Goal: Task Accomplishment & Management: Complete application form

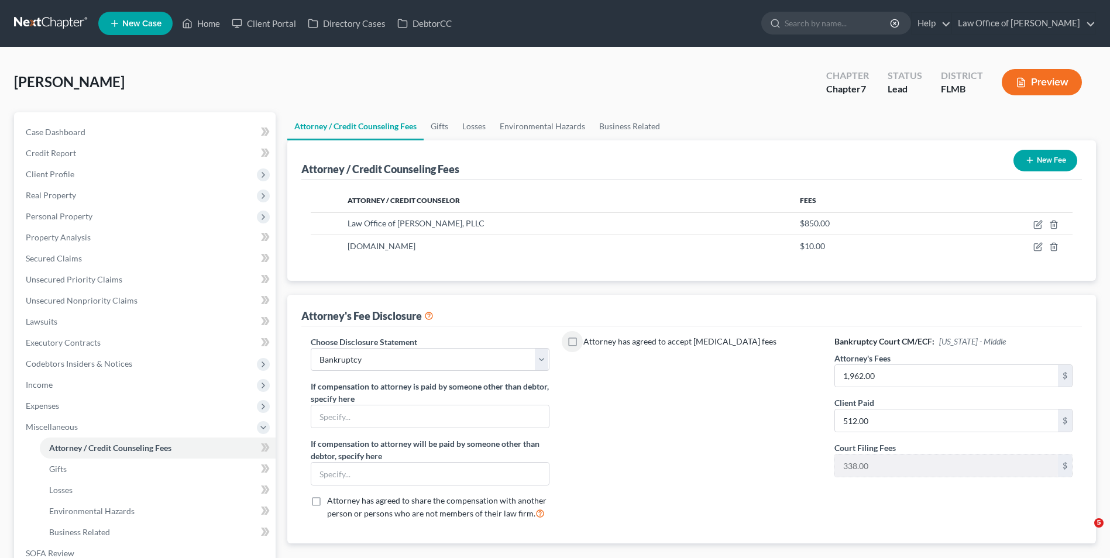
select select "0"
click at [1044, 82] on button "Preview" at bounding box center [1042, 82] width 80 height 26
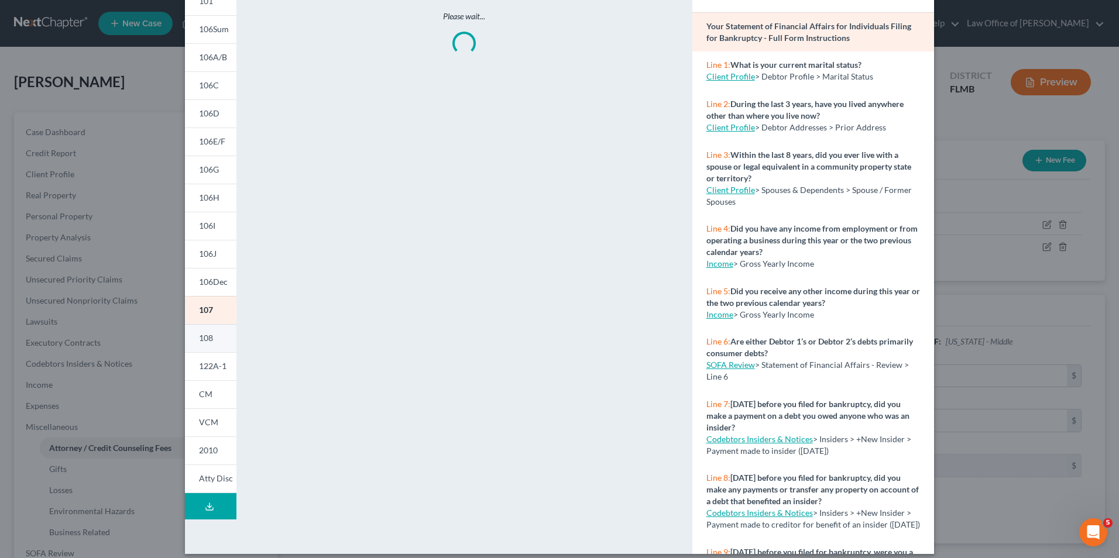
scroll to position [91, 0]
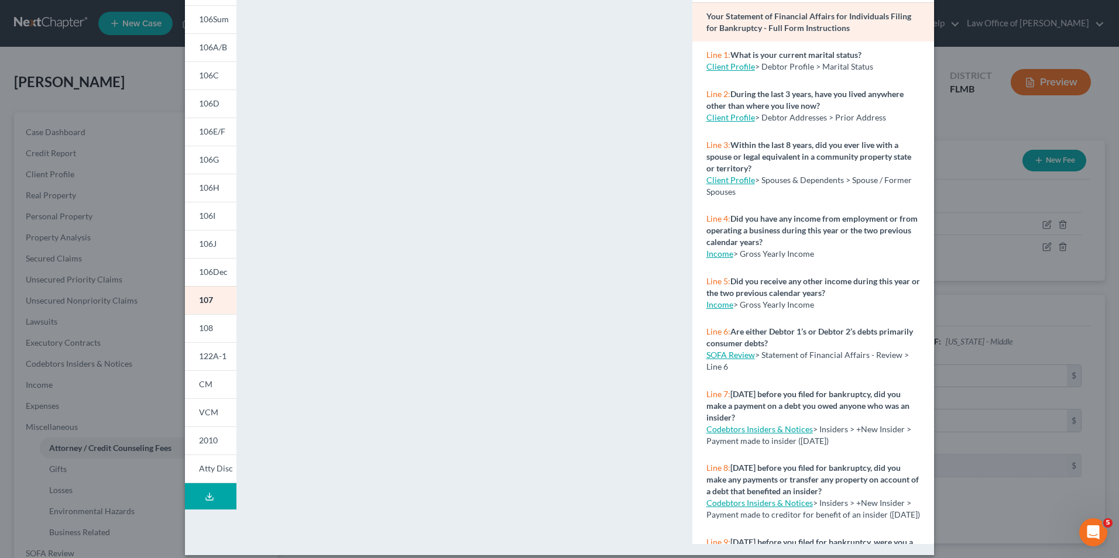
click at [205, 495] on icon at bounding box center [209, 496] width 9 height 9
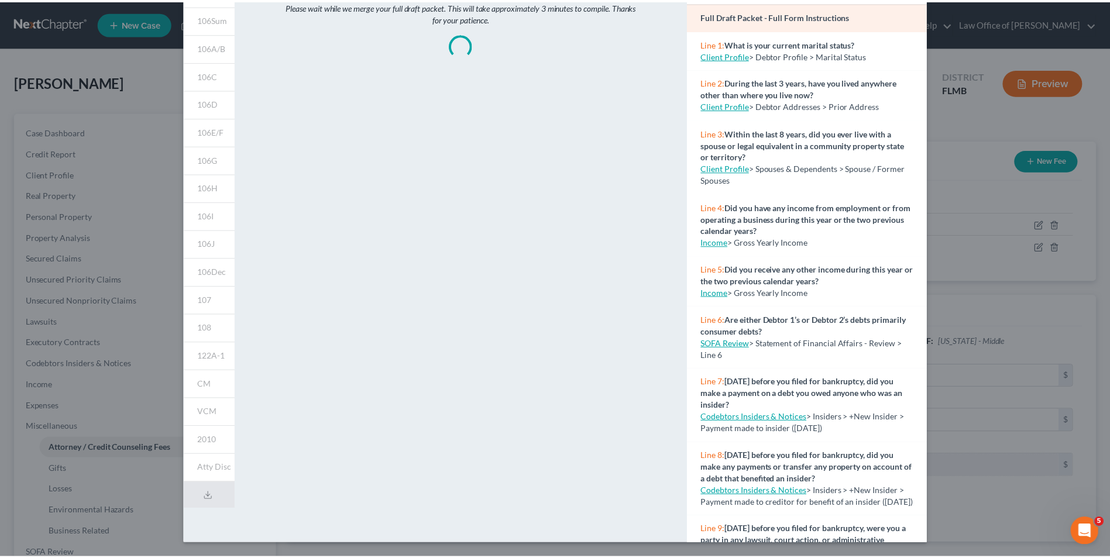
scroll to position [0, 0]
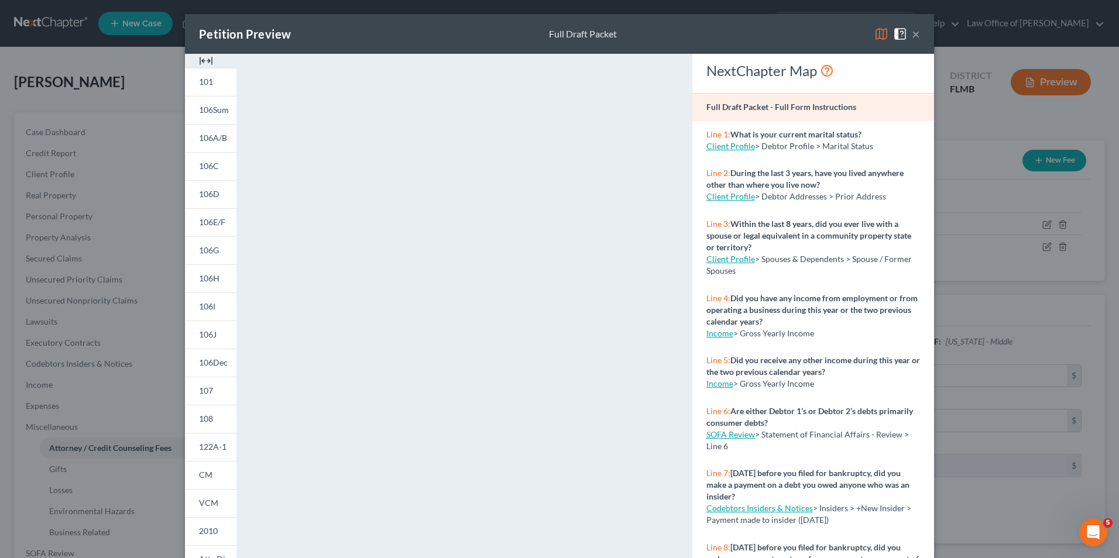
click at [996, 157] on div "Petition Preview Full Draft Packet × 101 106Sum 106A/B 106C 106D 106E/F 106G 10…" at bounding box center [559, 279] width 1119 height 558
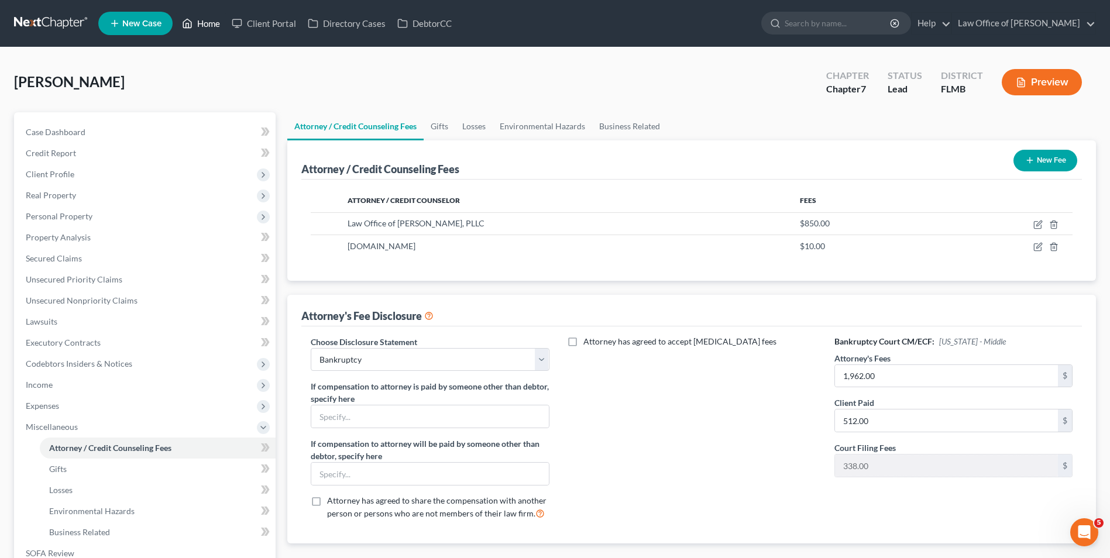
click at [200, 22] on link "Home" at bounding box center [201, 23] width 50 height 21
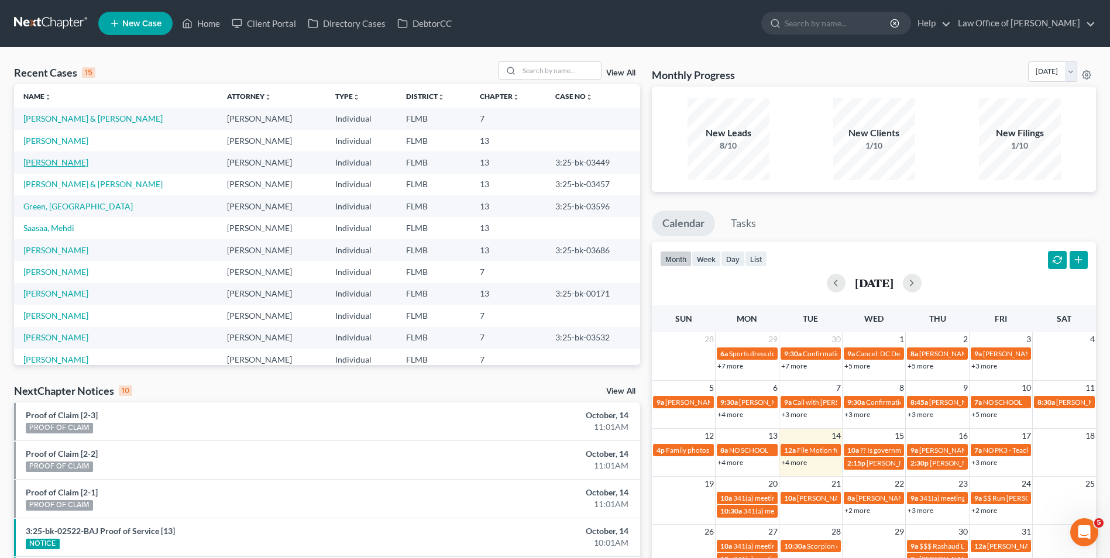
click at [63, 165] on link "[PERSON_NAME]" at bounding box center [55, 162] width 65 height 10
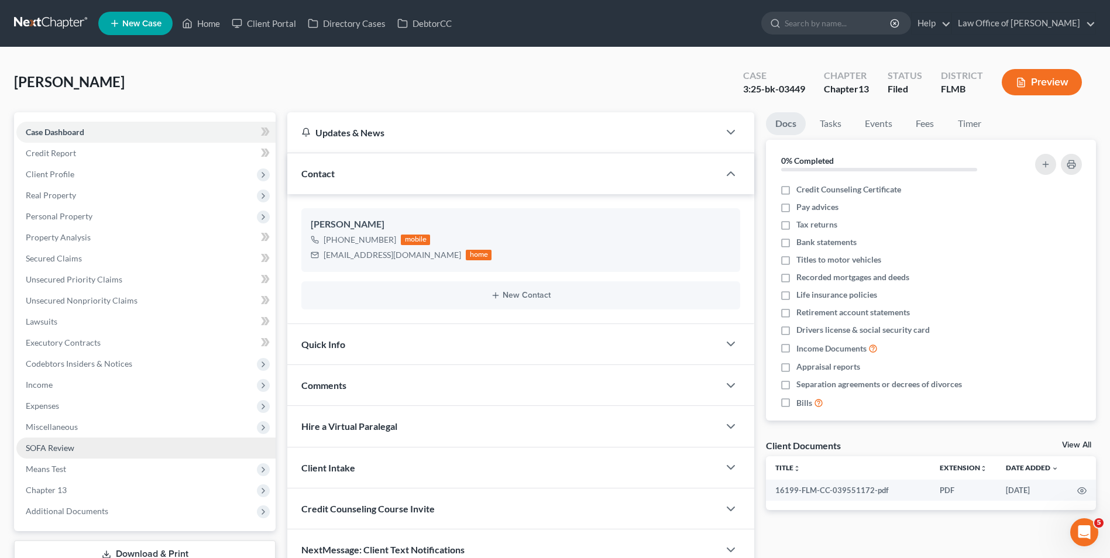
click at [75, 450] on link "SOFA Review" at bounding box center [145, 448] width 259 height 21
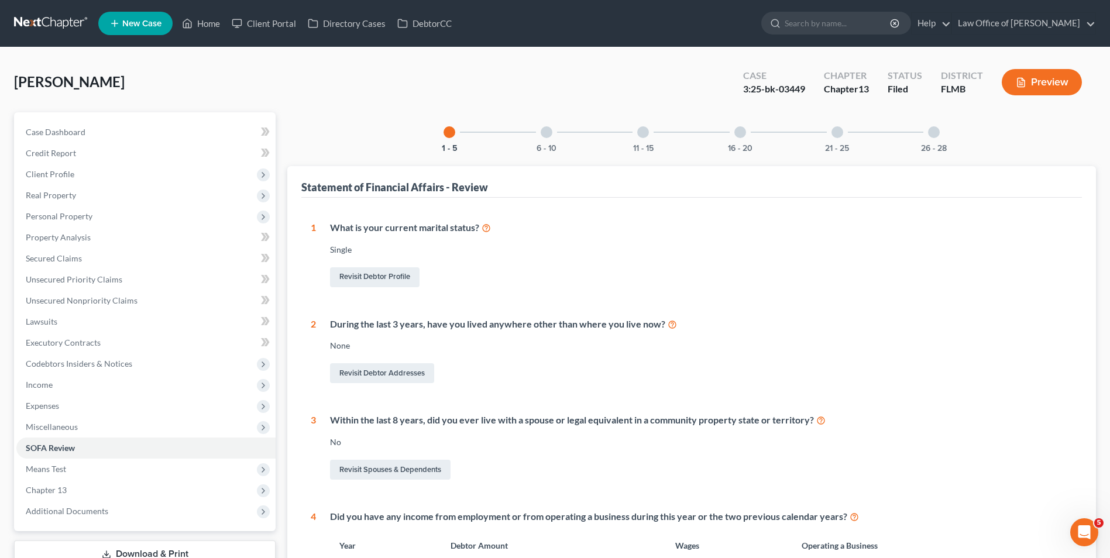
click at [739, 133] on div at bounding box center [740, 132] width 12 height 12
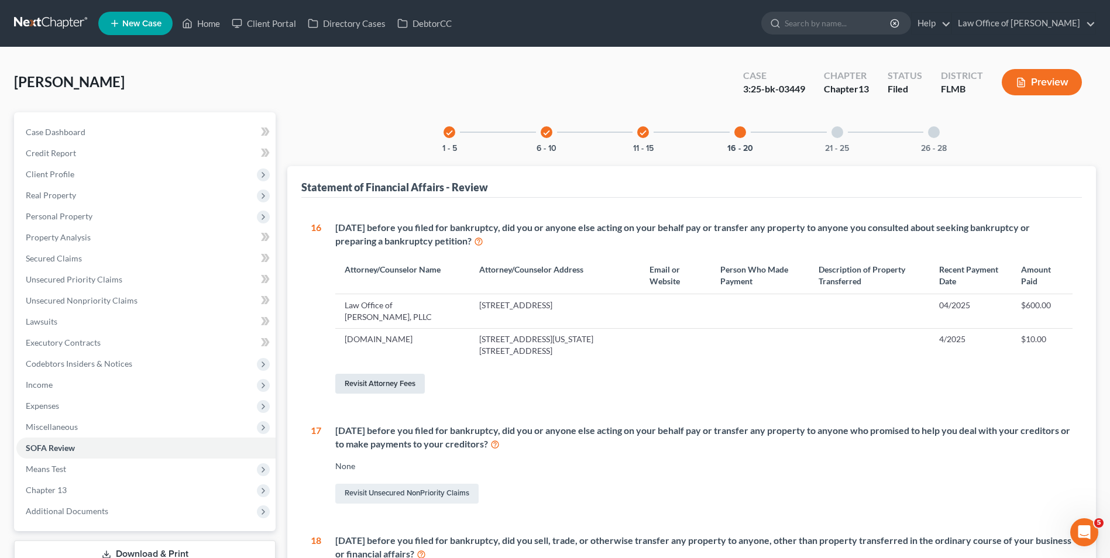
click at [402, 381] on link "Revisit Attorney Fees" at bounding box center [380, 384] width 90 height 20
select select "0"
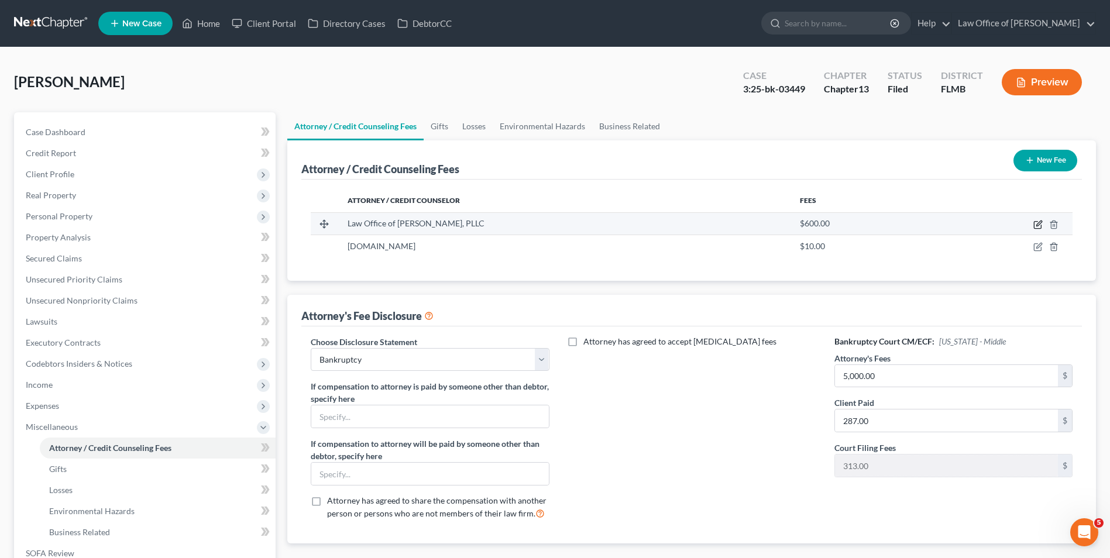
click at [1035, 229] on icon "button" at bounding box center [1037, 225] width 7 height 7
select select "9"
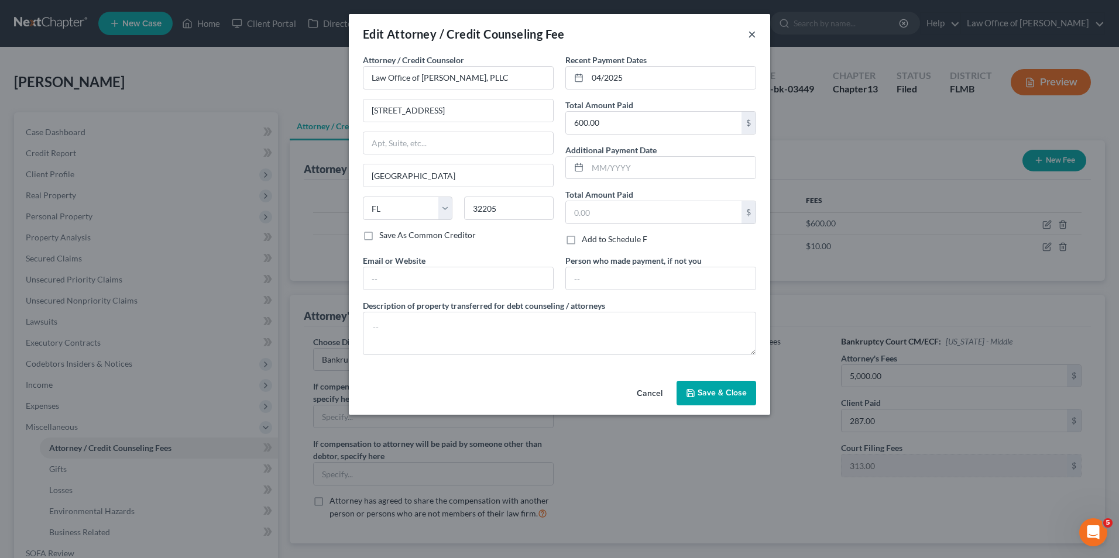
click at [749, 35] on button "×" at bounding box center [752, 34] width 8 height 14
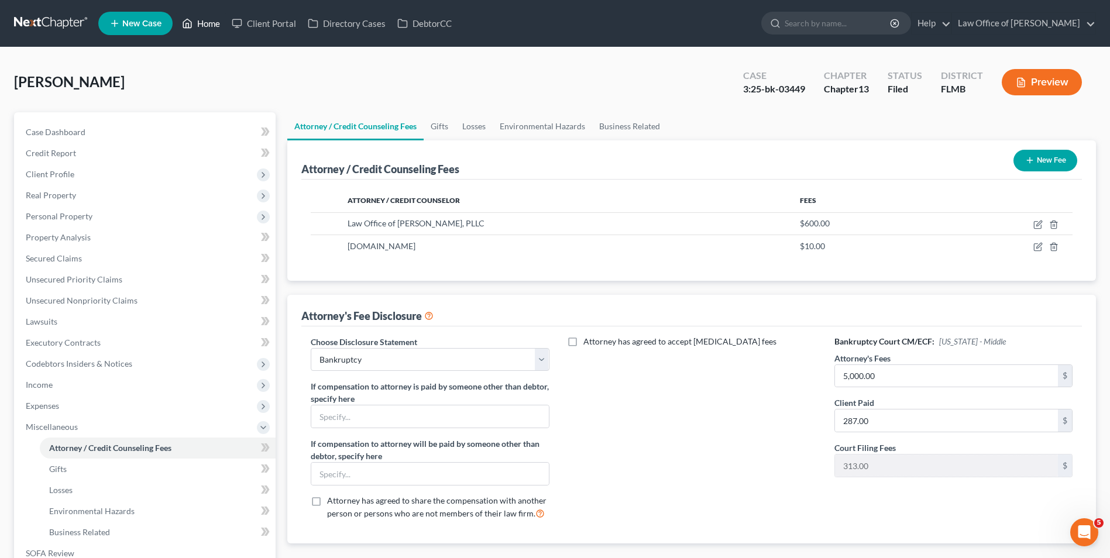
click at [209, 27] on link "Home" at bounding box center [201, 23] width 50 height 21
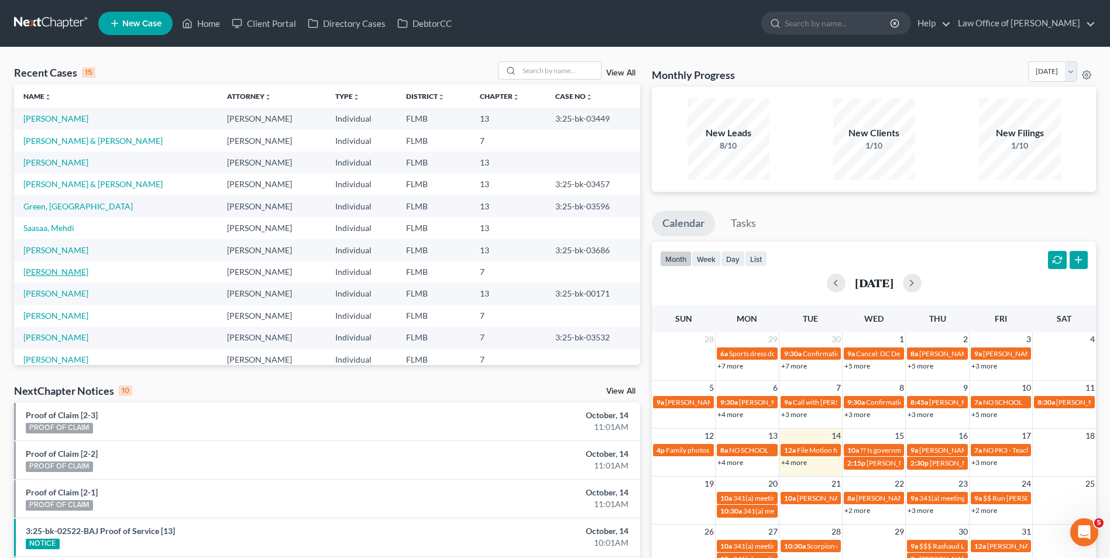
click at [58, 276] on link "[PERSON_NAME]" at bounding box center [55, 272] width 65 height 10
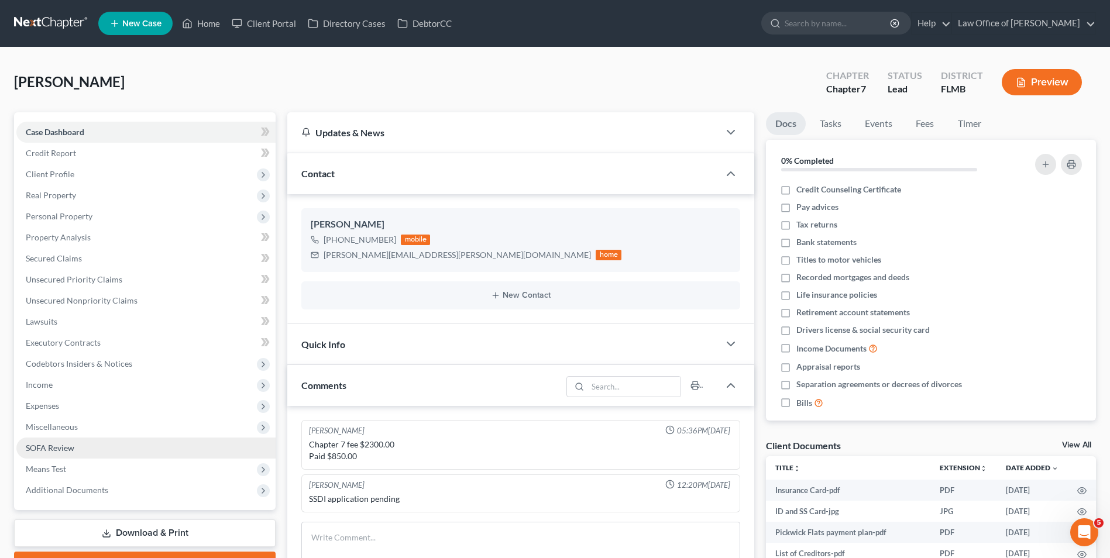
click at [83, 452] on link "SOFA Review" at bounding box center [145, 448] width 259 height 21
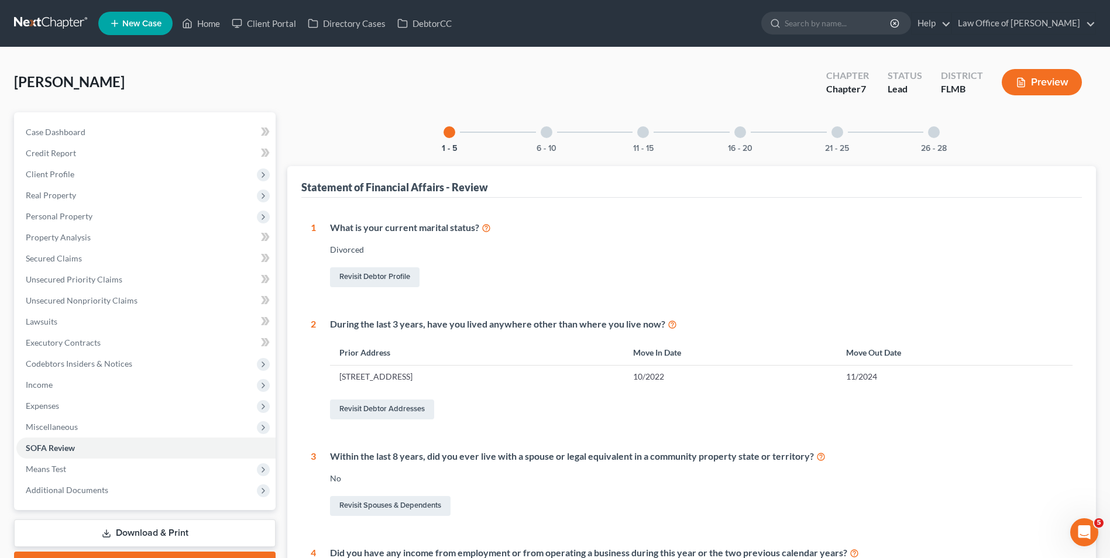
click at [736, 130] on div at bounding box center [740, 132] width 12 height 12
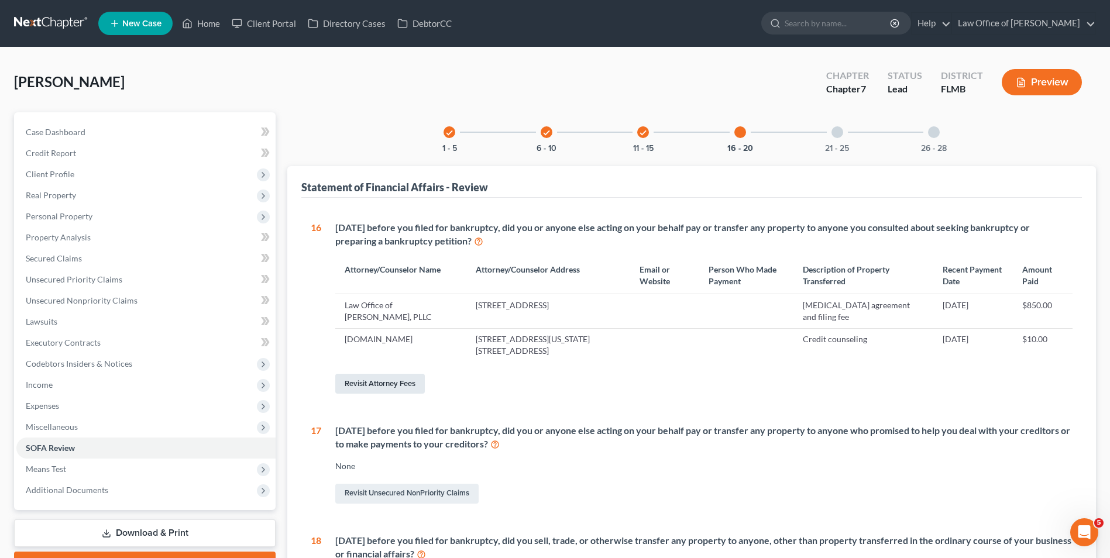
click at [391, 382] on link "Revisit Attorney Fees" at bounding box center [380, 384] width 90 height 20
select select "0"
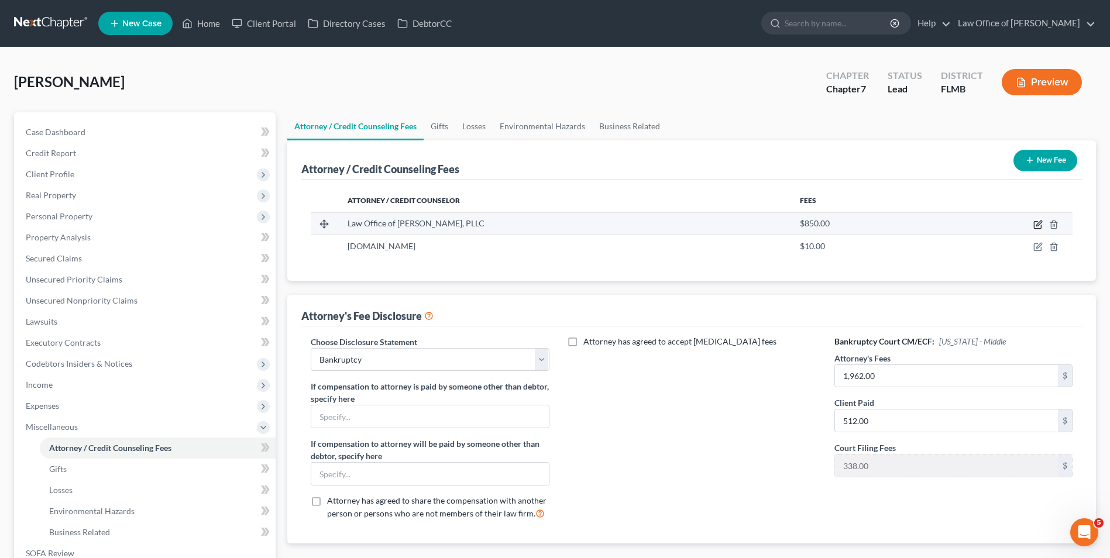
click at [1035, 224] on icon "button" at bounding box center [1037, 224] width 9 height 9
select select "9"
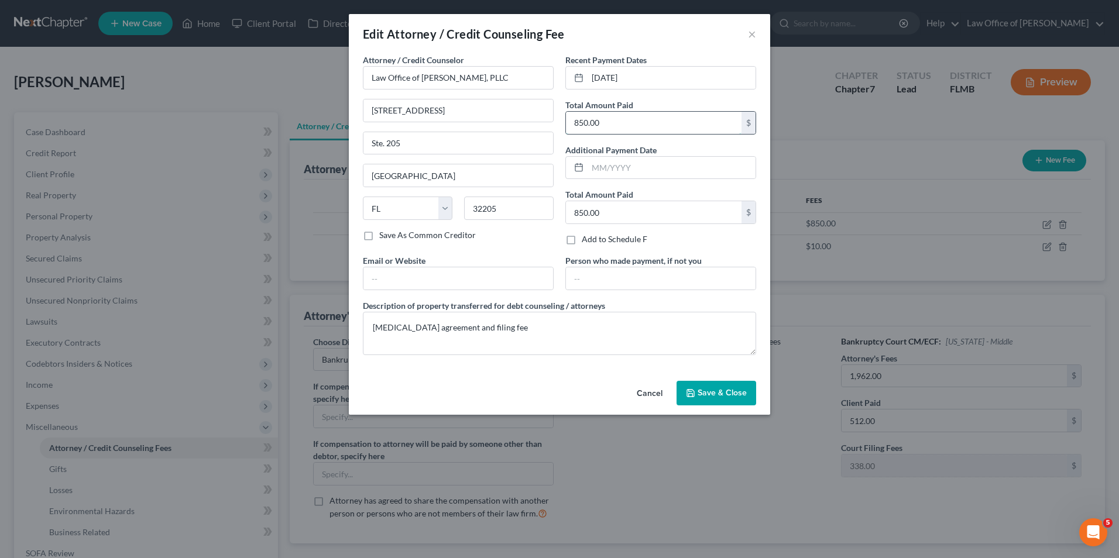
click at [635, 125] on input "850.00" at bounding box center [654, 123] width 176 height 22
type input "512"
drag, startPoint x: 494, startPoint y: 326, endPoint x: 363, endPoint y: 333, distance: 131.2
click at [363, 333] on textarea "[MEDICAL_DATA] agreement and filing fee" at bounding box center [559, 333] width 393 height 43
click at [735, 386] on button "Save & Close" at bounding box center [716, 393] width 80 height 25
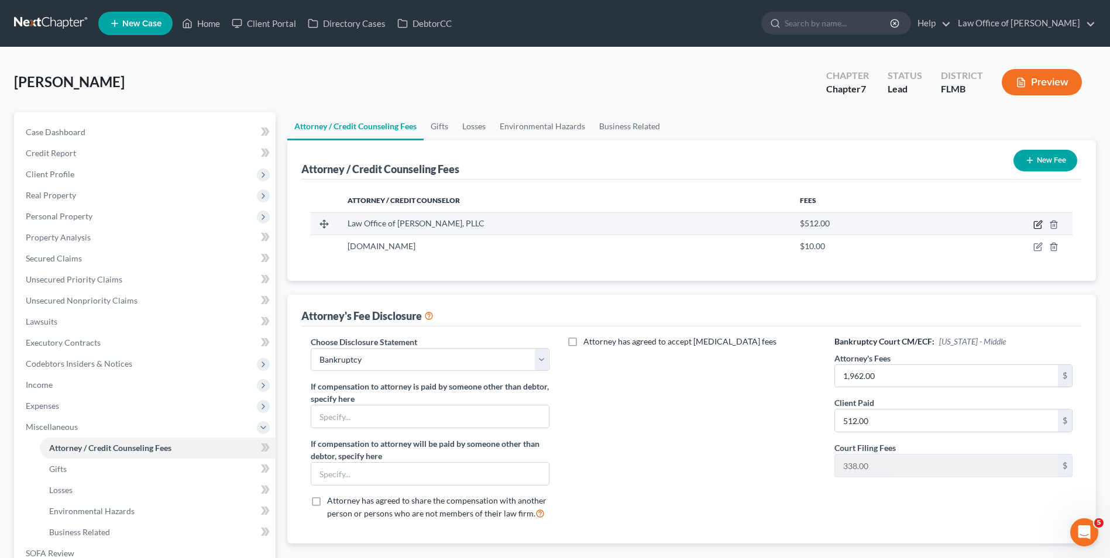
click at [1040, 224] on icon "button" at bounding box center [1038, 223] width 5 height 5
select select "9"
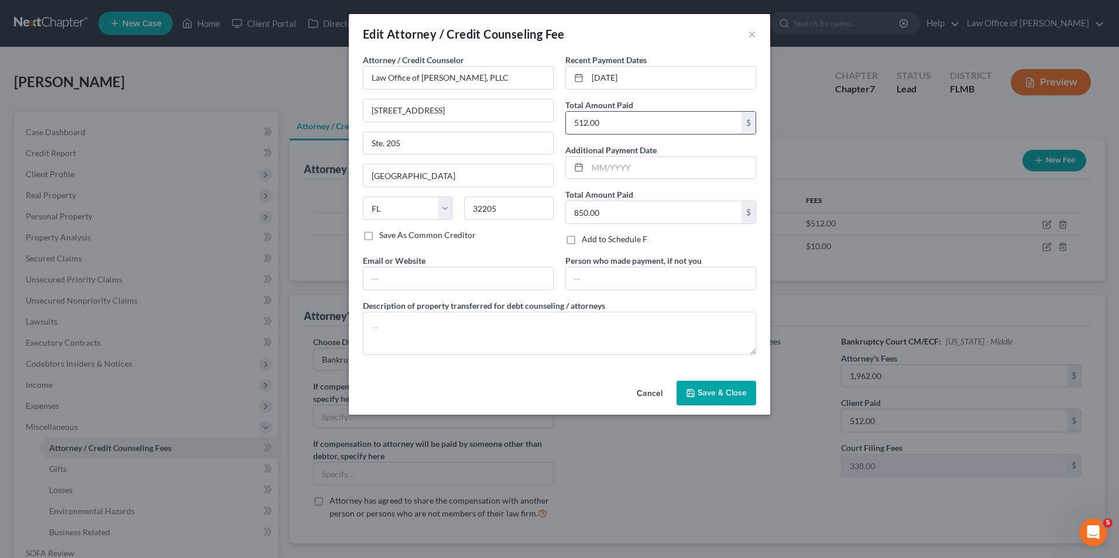
click at [617, 123] on input "512.00" at bounding box center [654, 123] width 176 height 22
type input "850"
click at [446, 327] on textarea at bounding box center [559, 333] width 393 height 43
type textarea "Filing fee and [MEDICAL_DATA]"
click at [705, 393] on span "Save & Close" at bounding box center [721, 393] width 49 height 10
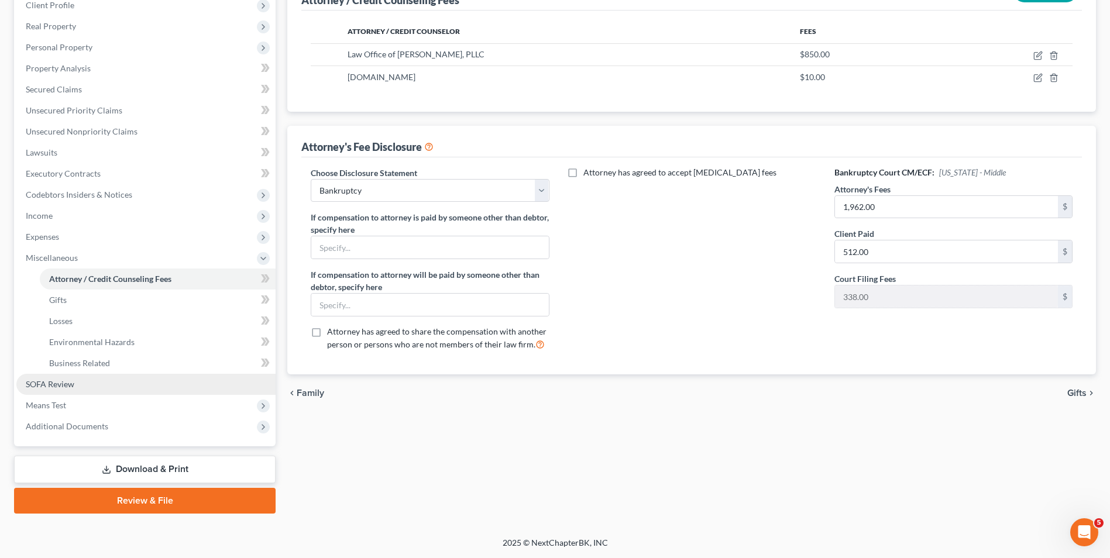
scroll to position [111, 0]
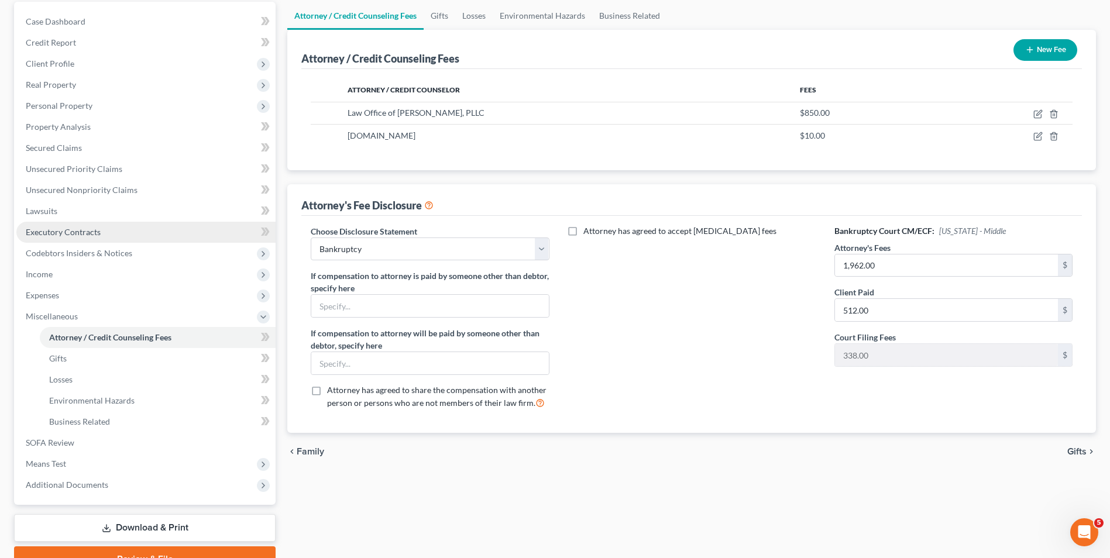
click at [93, 235] on span "Executory Contracts" at bounding box center [63, 232] width 75 height 10
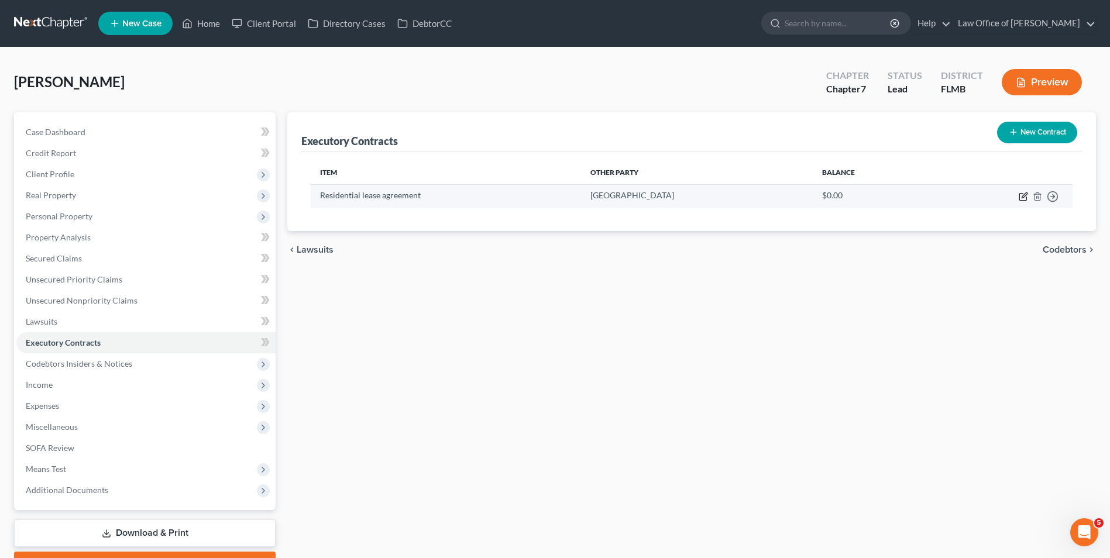
click at [1027, 194] on icon "button" at bounding box center [1023, 194] width 5 height 5
select select "3"
select select "9"
select select "3"
select select "0"
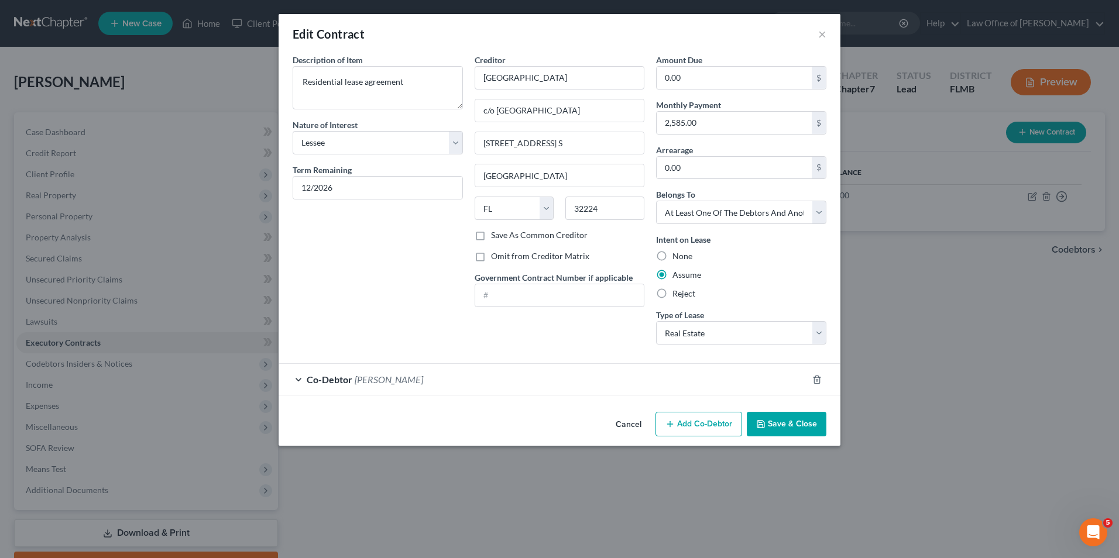
click at [779, 422] on button "Save & Close" at bounding box center [786, 424] width 80 height 25
